Goal: Check status: Check status

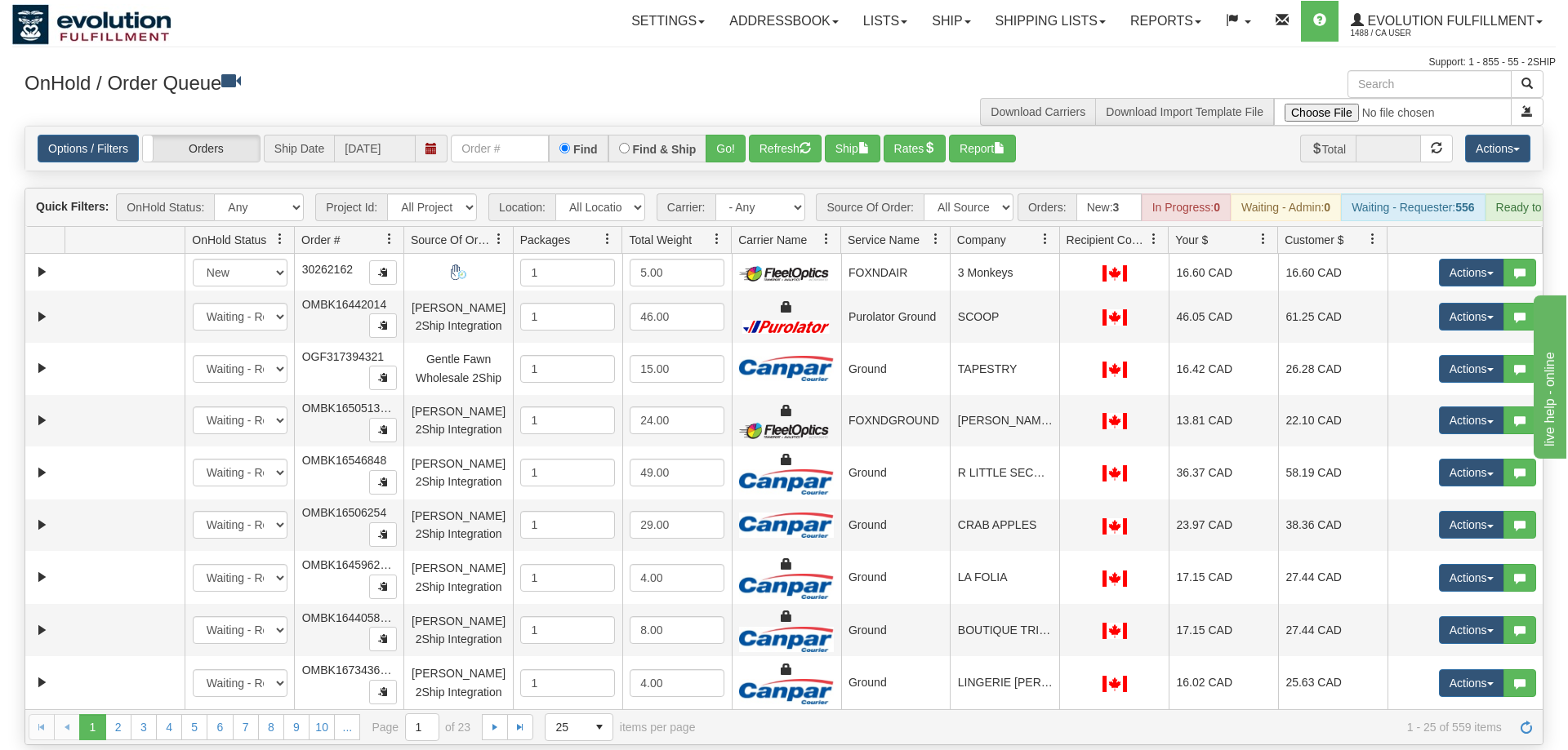
click at [499, 134] on input "text" at bounding box center [499, 148] width 98 height 28
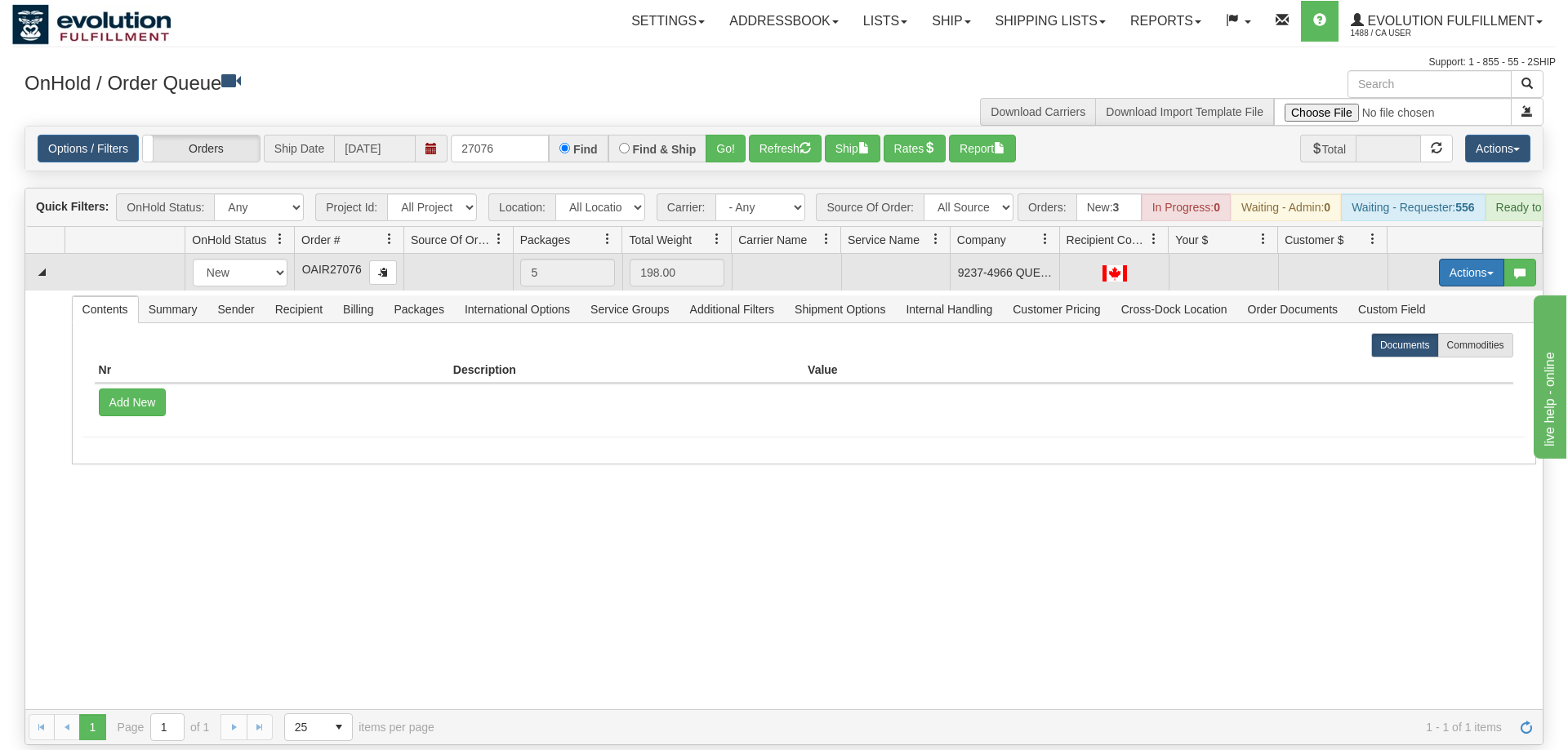
click at [1466, 259] on button "Actions" at bounding box center [1472, 273] width 66 height 28
click at [1446, 339] on span "Rate All Services" at bounding box center [1437, 346] width 98 height 14
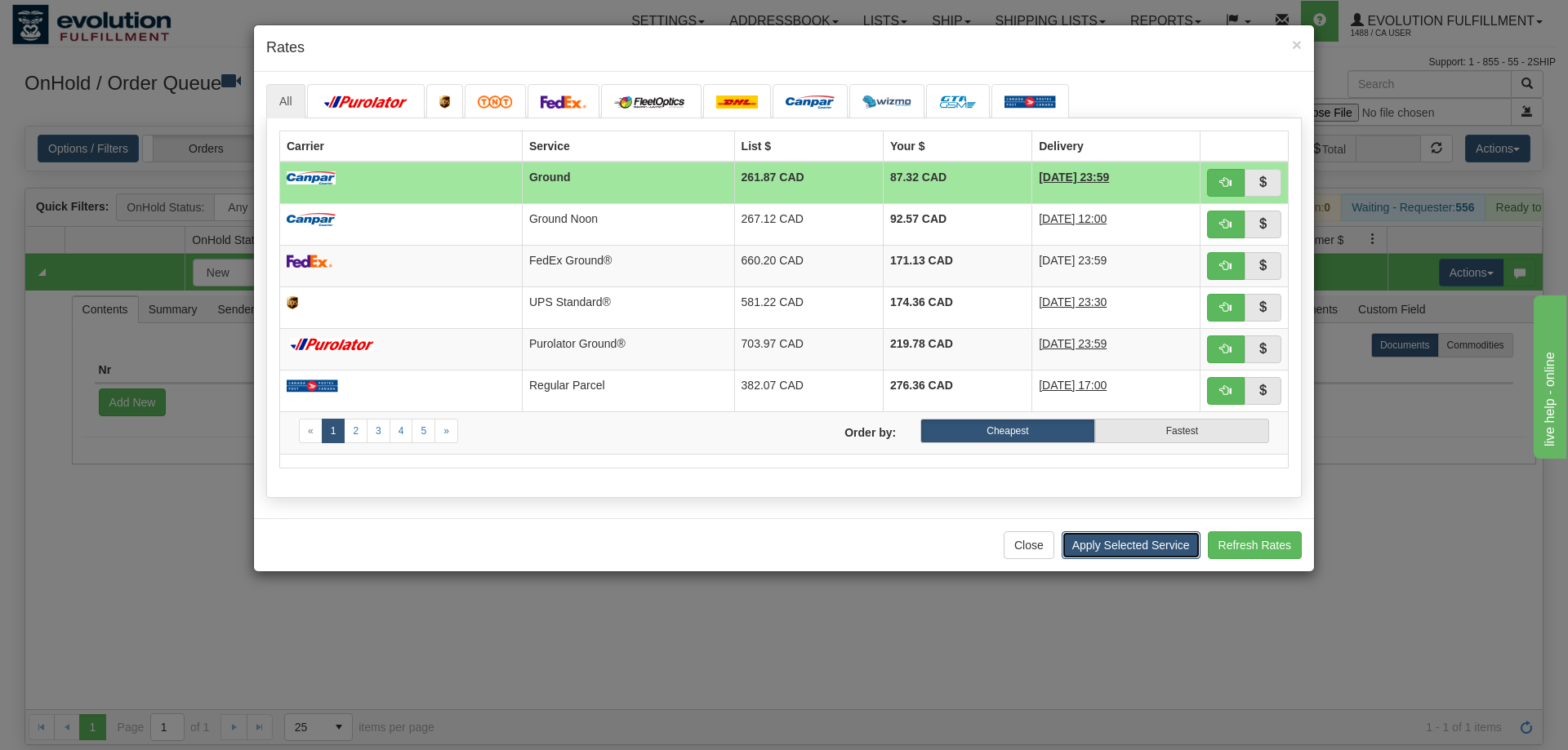
click at [1128, 546] on button "Apply Selected Service" at bounding box center [1131, 545] width 139 height 28
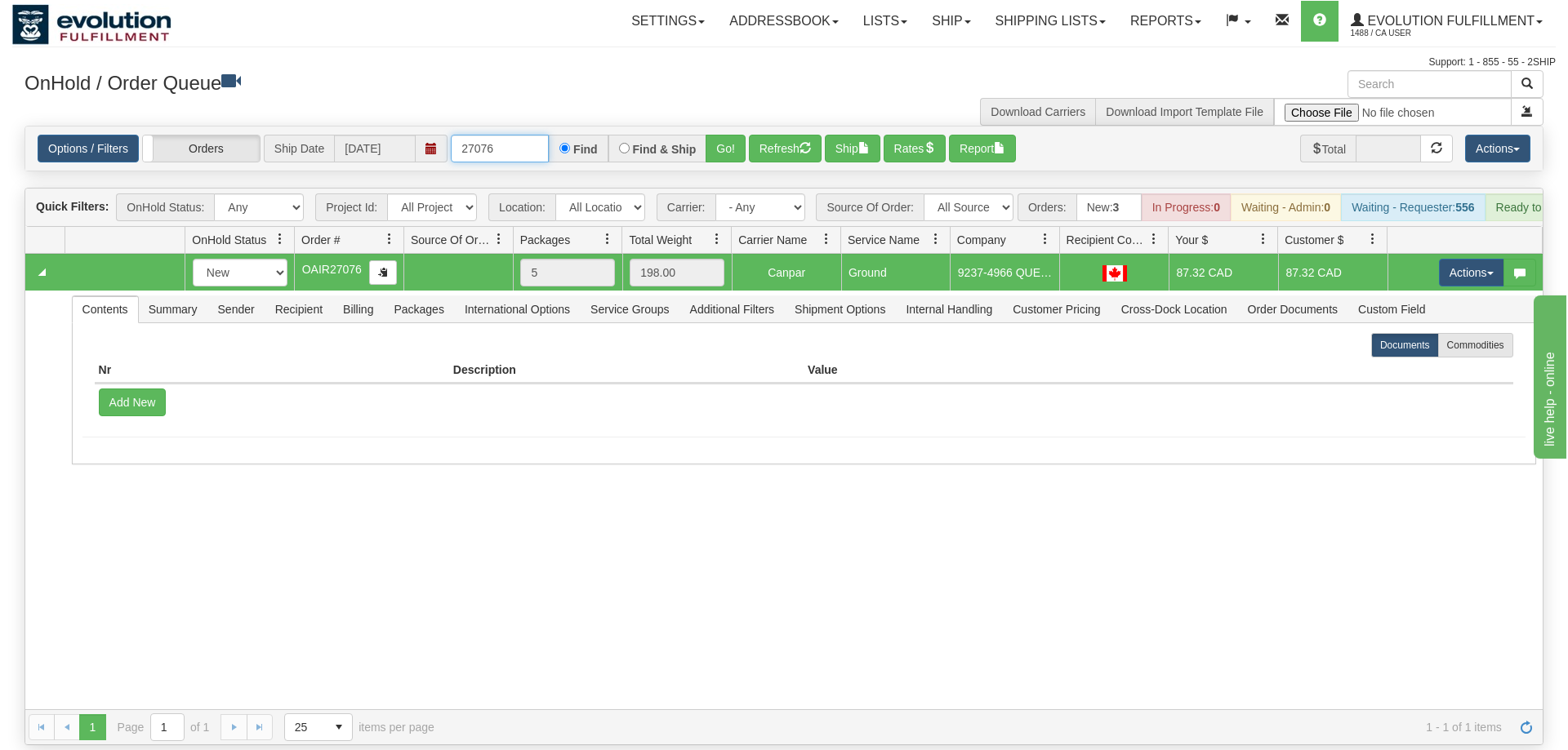
click at [513, 134] on input "27076" at bounding box center [499, 148] width 98 height 28
click at [721, 134] on button "Go!" at bounding box center [725, 148] width 40 height 28
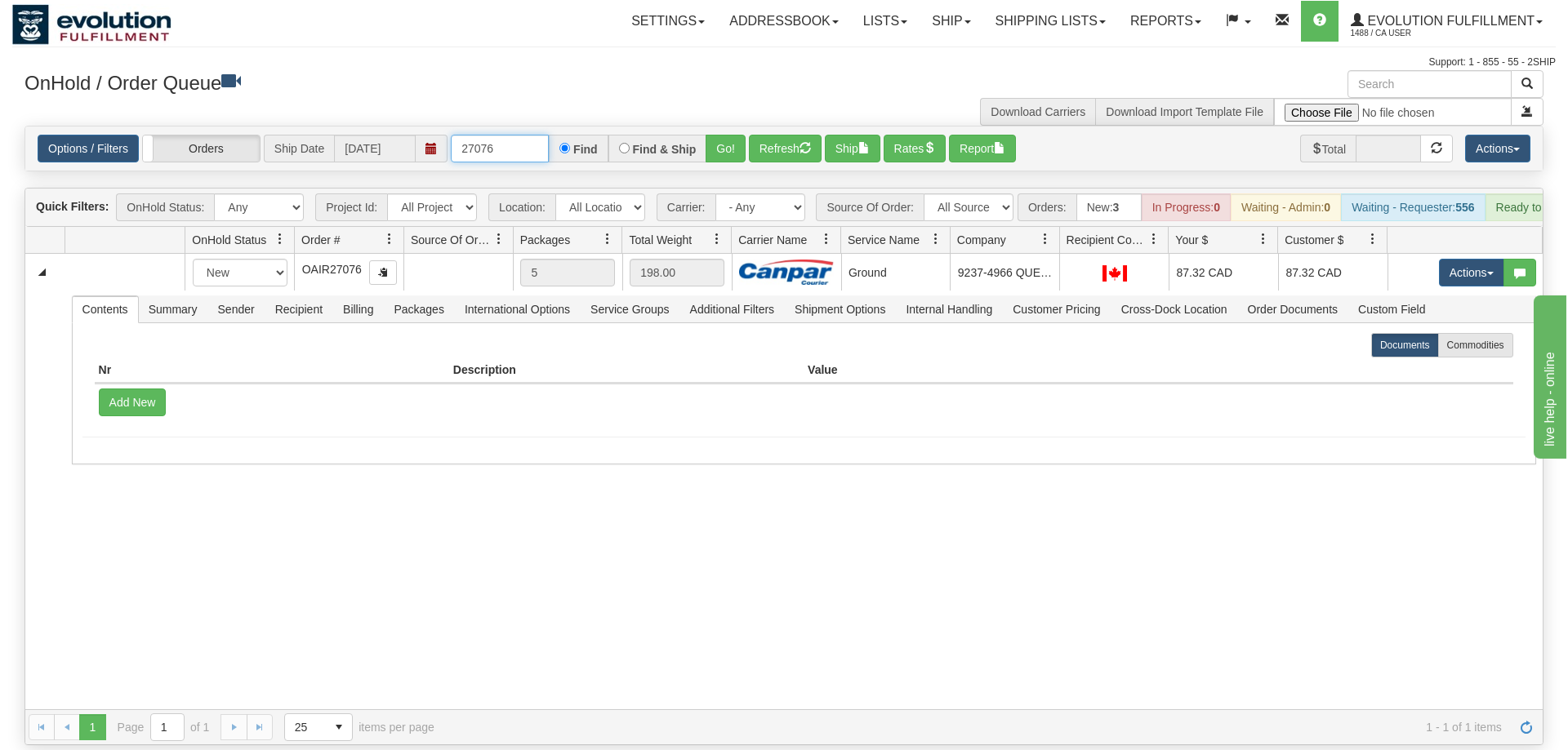
click at [535, 134] on input "27076" at bounding box center [499, 148] width 98 height 28
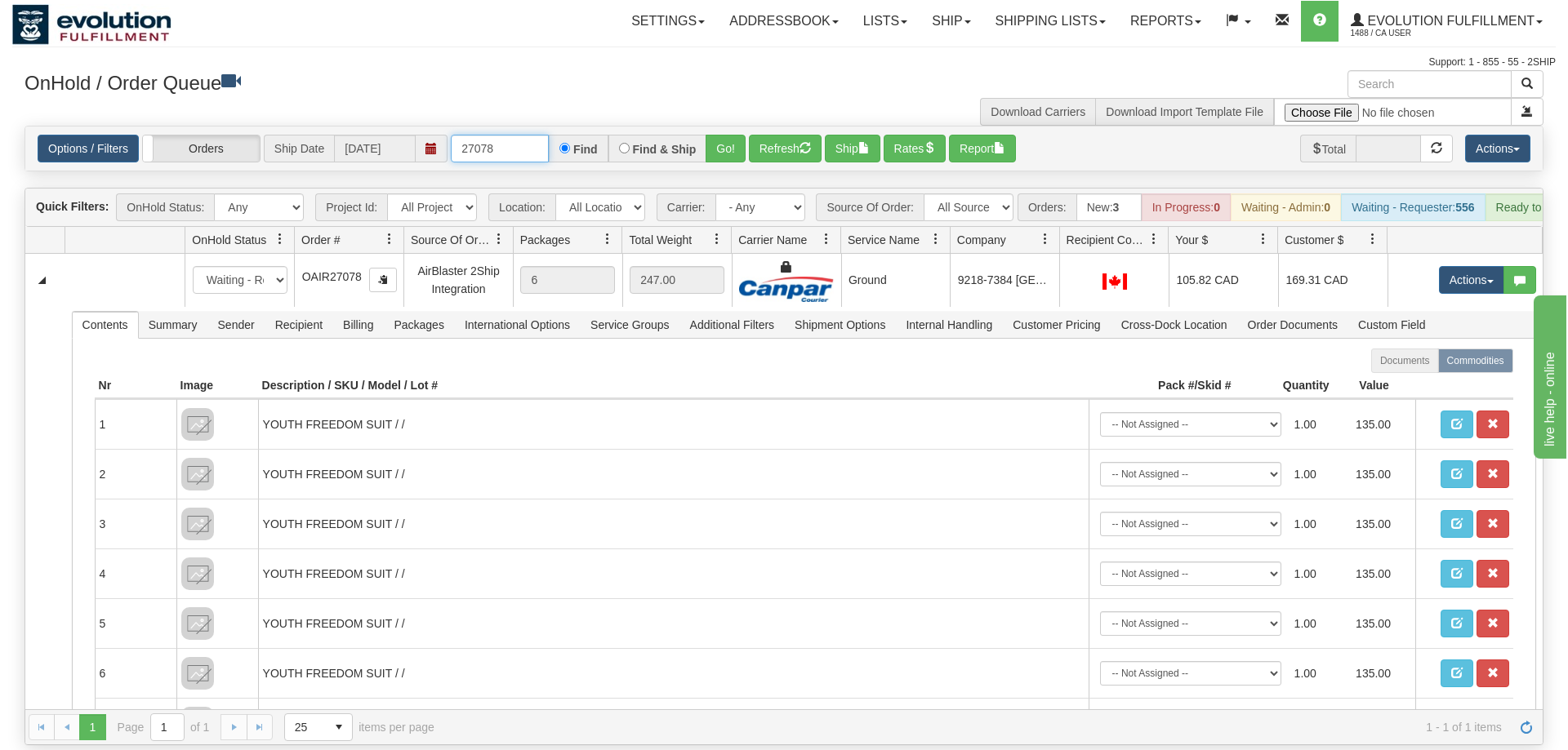
click at [526, 134] on input "27078" at bounding box center [499, 148] width 98 height 28
click at [562, 62] on div "Support: 1 - 855 - 55 - 2SHIP" at bounding box center [784, 62] width 1544 height 14
drag, startPoint x: 516, startPoint y: 124, endPoint x: 395, endPoint y: 120, distance: 121.1
click at [450, 134] on input "27079" at bounding box center [499, 148] width 98 height 28
drag, startPoint x: 522, startPoint y: 128, endPoint x: 248, endPoint y: 132, distance: 274.0
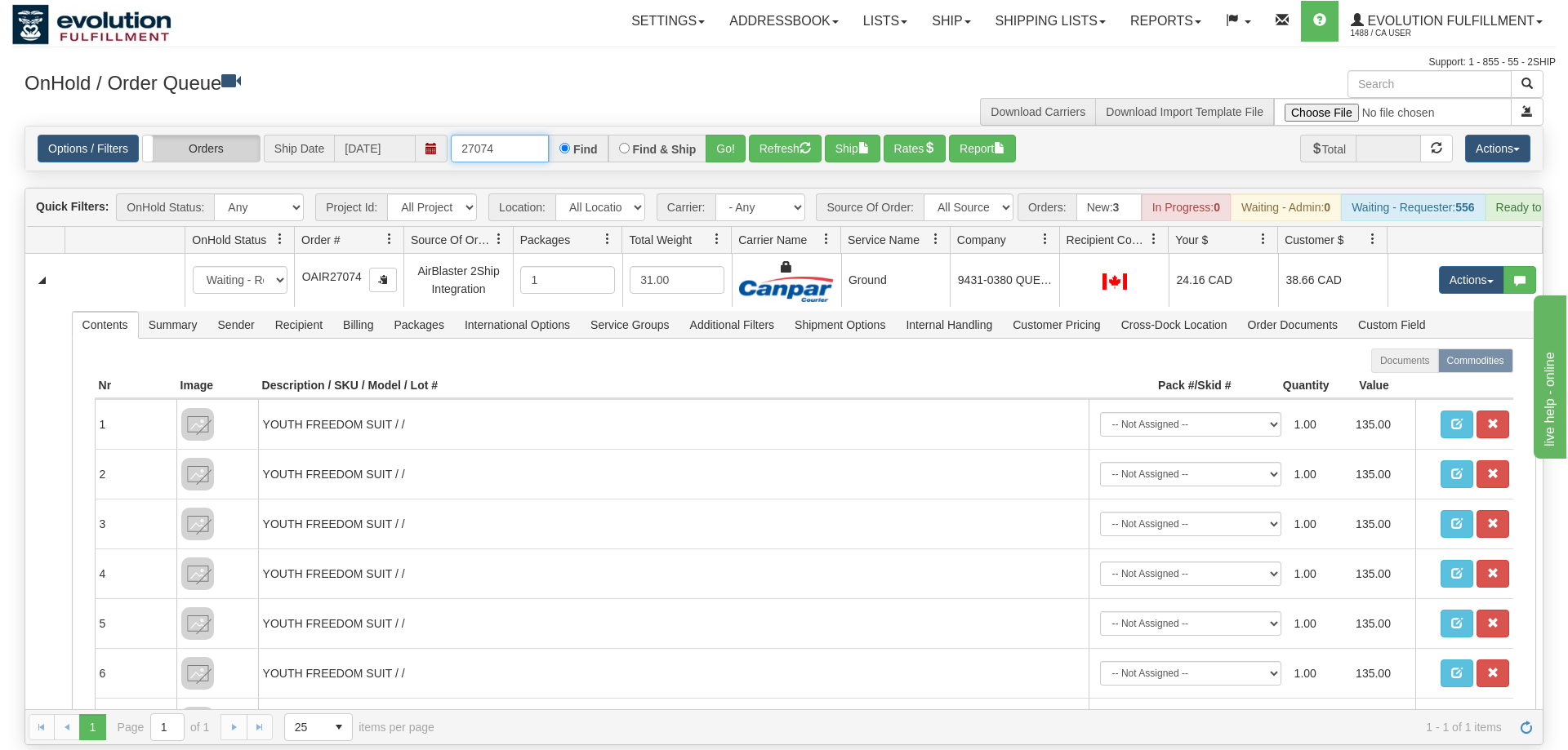
click at [450, 134] on input "27074" at bounding box center [499, 148] width 98 height 28
drag, startPoint x: 492, startPoint y: 119, endPoint x: 204, endPoint y: 146, distance: 289.3
click at [450, 146] on input "27077" at bounding box center [499, 148] width 98 height 28
drag, startPoint x: 426, startPoint y: 121, endPoint x: 321, endPoint y: 126, distance: 105.1
click at [450, 134] on input "27173" at bounding box center [499, 148] width 98 height 28
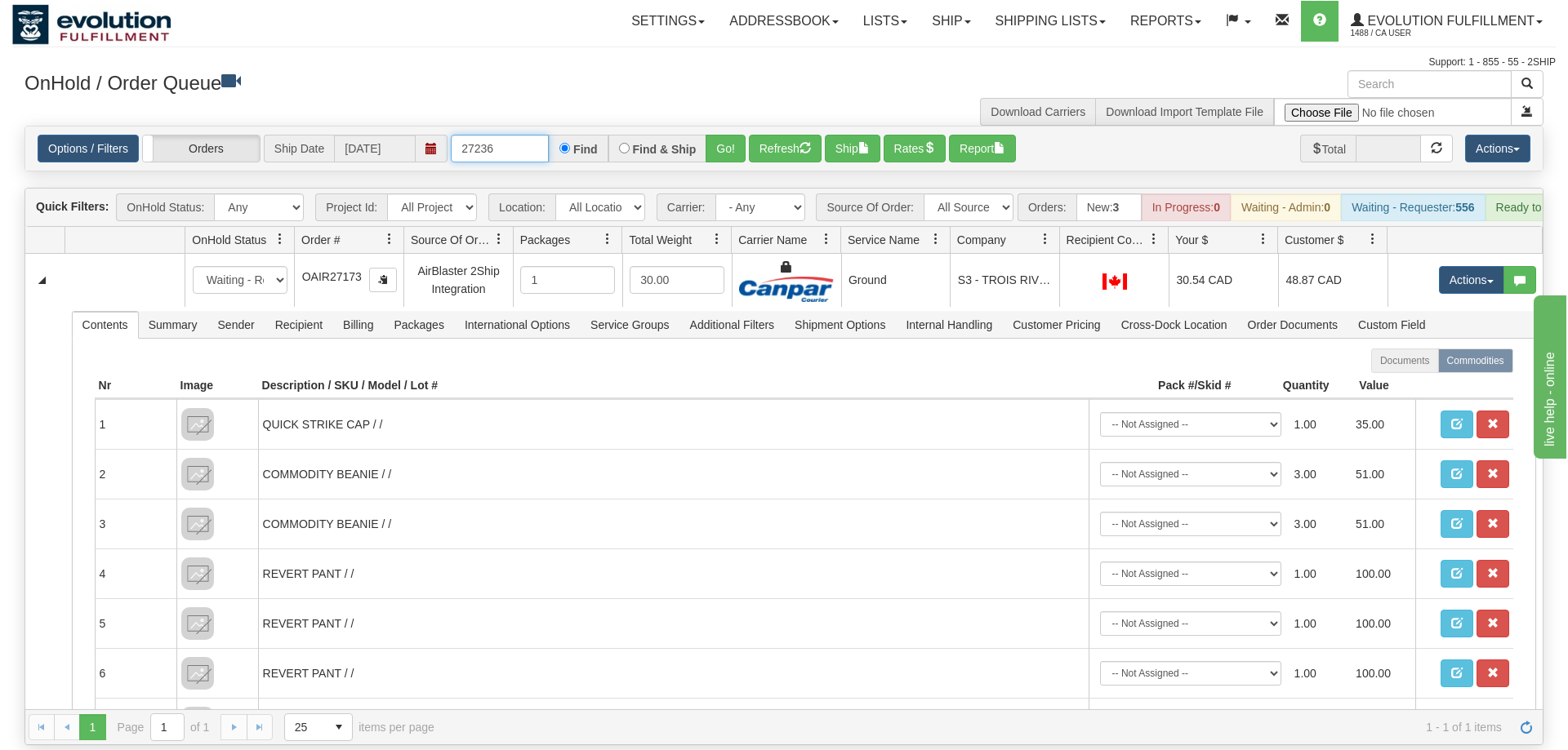
type input "27236"
